Goal: Transaction & Acquisition: Purchase product/service

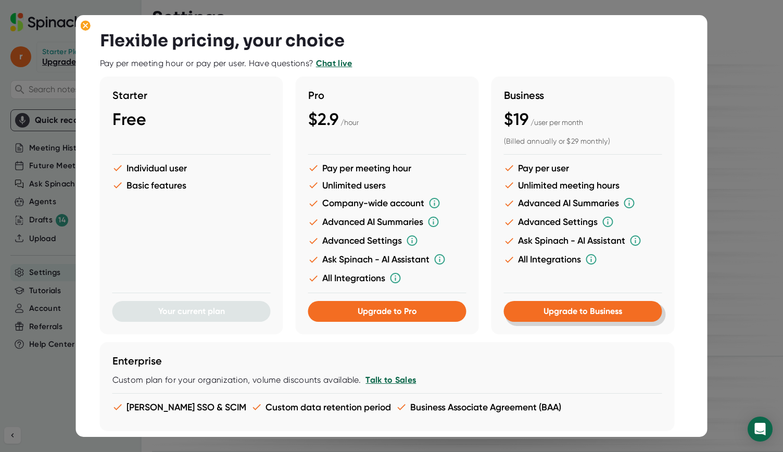
click at [575, 312] on span "Upgrade to Business" at bounding box center [583, 311] width 79 height 10
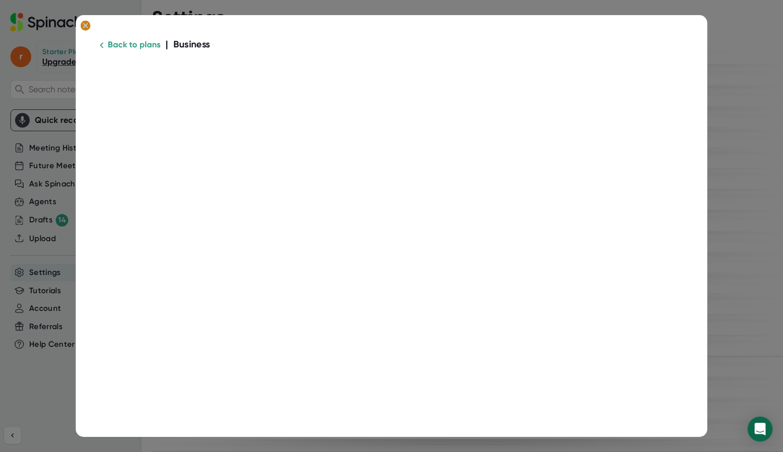
click at [86, 23] on ellipse at bounding box center [86, 25] width 10 height 10
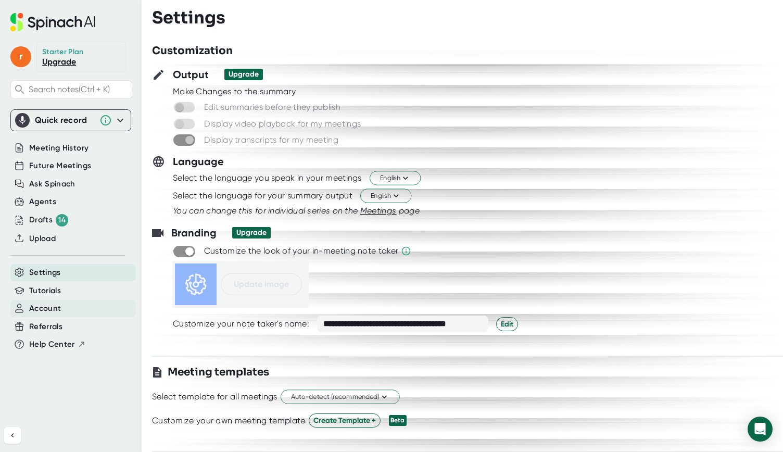
click at [46, 307] on span "Account" at bounding box center [45, 309] width 32 height 12
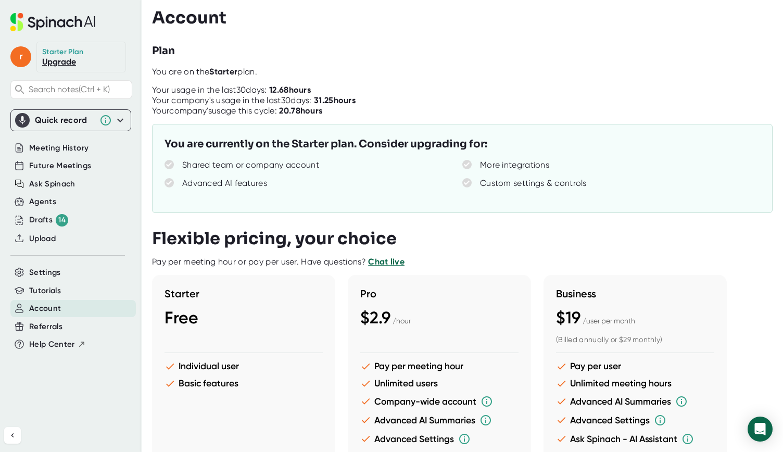
click at [31, 23] on icon at bounding box center [52, 22] width 85 height 18
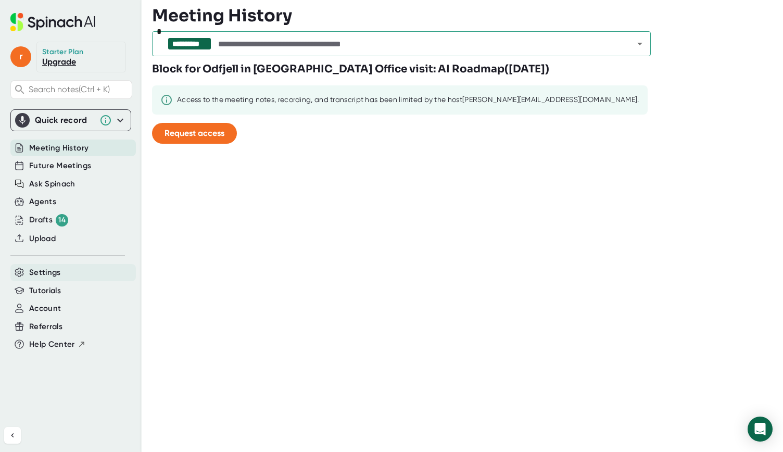
click at [37, 271] on span "Settings" at bounding box center [45, 273] width 32 height 12
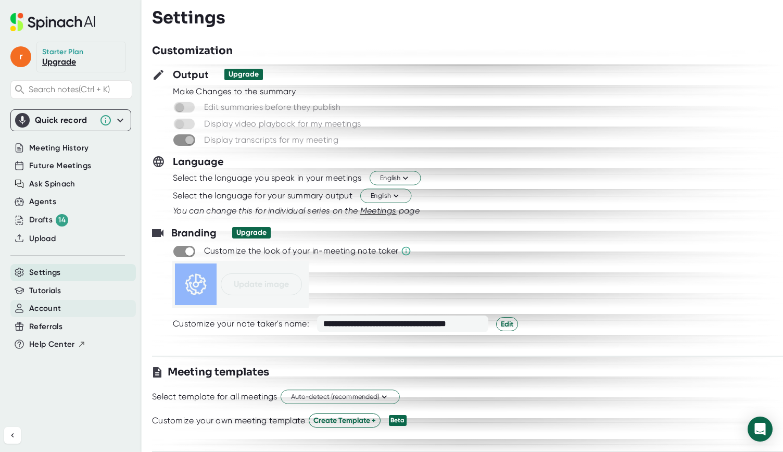
click at [43, 309] on span "Account" at bounding box center [45, 309] width 32 height 12
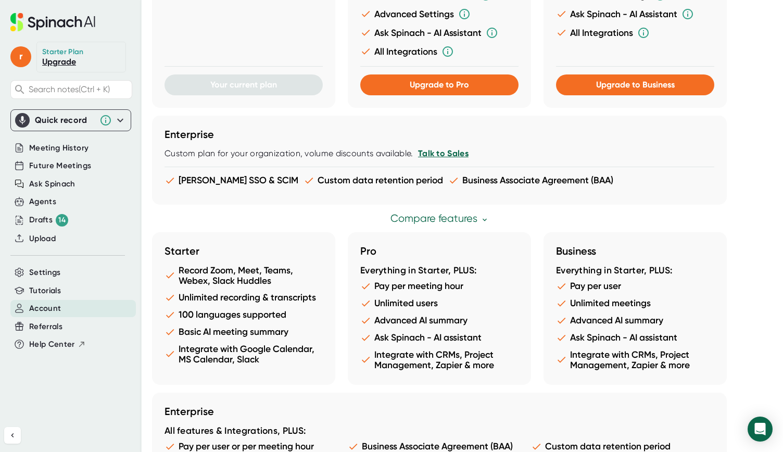
scroll to position [532, 0]
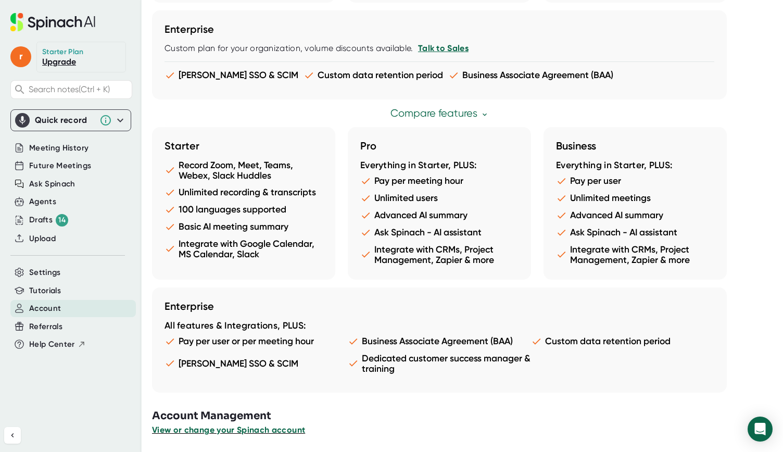
click at [196, 432] on span "View or change your Spinach account" at bounding box center [228, 430] width 153 height 10
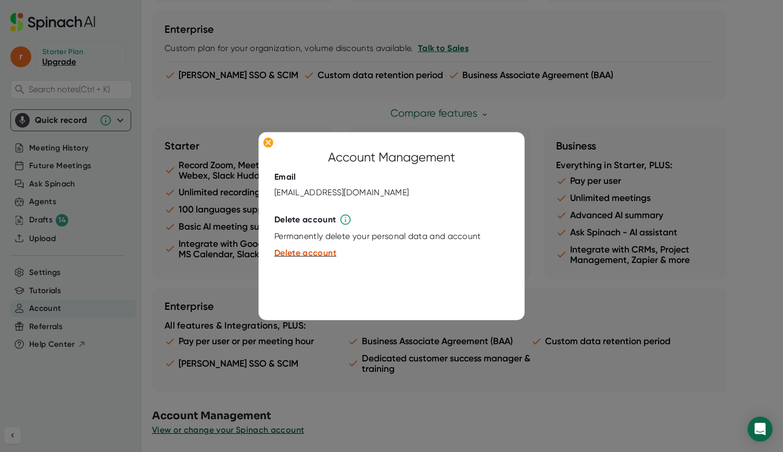
click at [385, 202] on div at bounding box center [391, 206] width 234 height 16
drag, startPoint x: 377, startPoint y: 194, endPoint x: 275, endPoint y: 192, distance: 101.0
click at [275, 192] on div "Email [EMAIL_ADDRESS][DOMAIN_NAME]" at bounding box center [391, 185] width 234 height 26
copy div "[EMAIL_ADDRESS][DOMAIN_NAME]"
